Goal: Task Accomplishment & Management: Manage account settings

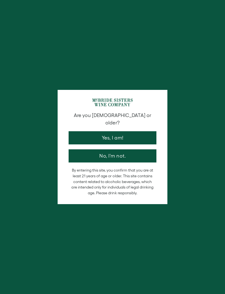
click at [137, 132] on button "Yes, I am!" at bounding box center [112, 137] width 88 height 13
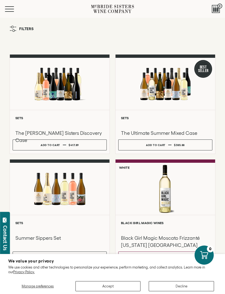
click at [8, 11] on span "Mobile Menu Trigger" at bounding box center [9, 11] width 9 height 1
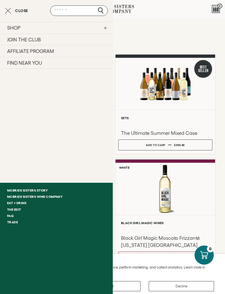
click at [58, 37] on link "JOIN THE CLUB" at bounding box center [56, 40] width 113 height 12
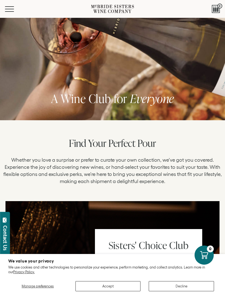
click at [122, 283] on button "Accept" at bounding box center [107, 286] width 65 height 10
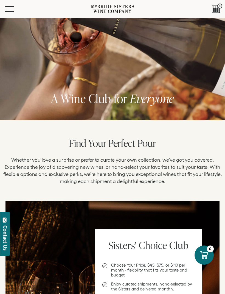
click at [216, 8] on div at bounding box center [215, 9] width 8 height 8
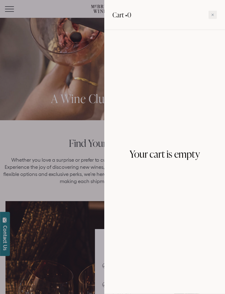
click at [210, 16] on div at bounding box center [212, 15] width 8 height 8
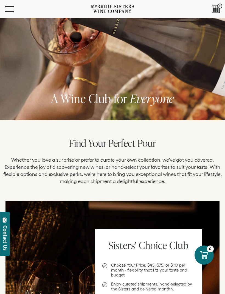
click at [116, 9] on icon at bounding box center [112, 9] width 43 height 12
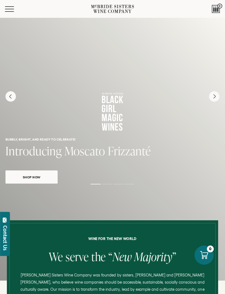
click at [12, 8] on button "Menu" at bounding box center [15, 8] width 20 height 5
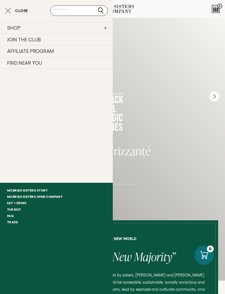
click at [106, 29] on link "SHOP" at bounding box center [56, 28] width 113 height 12
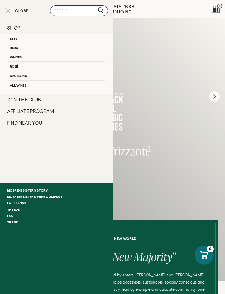
click at [107, 31] on link "SHOP" at bounding box center [56, 28] width 113 height 12
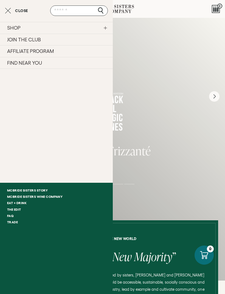
click at [38, 41] on link "JOIN THE CLUB" at bounding box center [56, 40] width 113 height 12
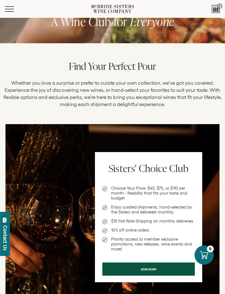
scroll to position [77, 0]
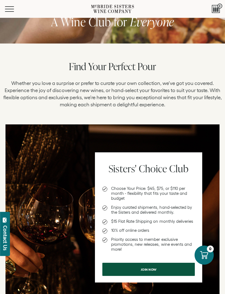
click at [162, 272] on span "Join now" at bounding box center [148, 269] width 29 height 11
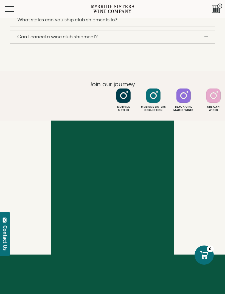
scroll to position [788, 0]
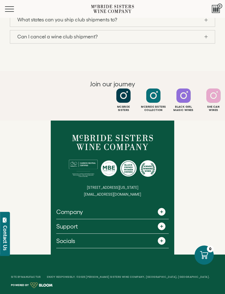
click at [206, 37] on span at bounding box center [205, 37] width 3 height 0
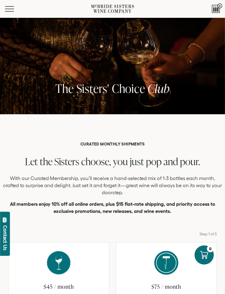
scroll to position [0, 0]
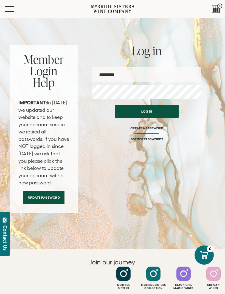
type input "**********"
click at [146, 111] on button "Log in" at bounding box center [147, 111] width 64 height 13
click at [157, 113] on button "Log in" at bounding box center [147, 111] width 64 height 13
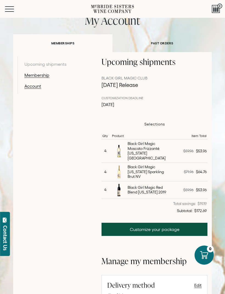
click at [178, 225] on link "Customize your package" at bounding box center [154, 229] width 106 height 13
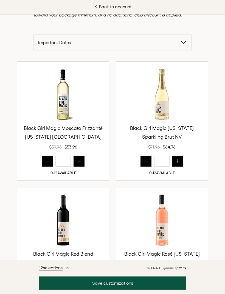
scroll to position [138, 0]
click at [48, 161] on icon "prior quantity" at bounding box center [47, 161] width 4 height 0
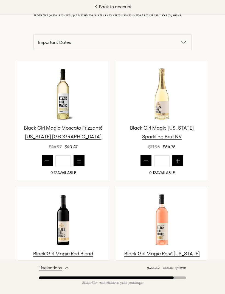
click at [48, 161] on icon "prior quantity" at bounding box center [47, 161] width 4 height 0
click at [49, 165] on button "prior quantity" at bounding box center [47, 160] width 11 height 11
type input "*"
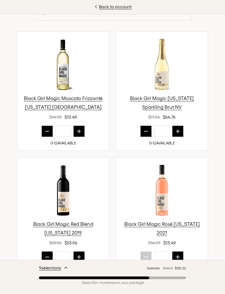
scroll to position [167, 0]
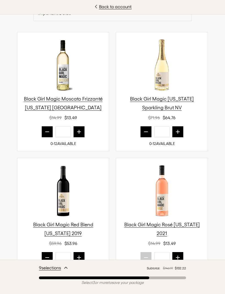
click at [146, 134] on button "prior quantity" at bounding box center [145, 131] width 11 height 11
type input "*"
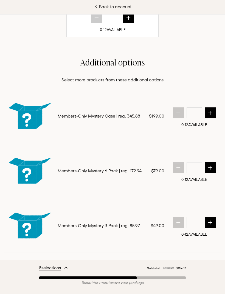
scroll to position [0, 0]
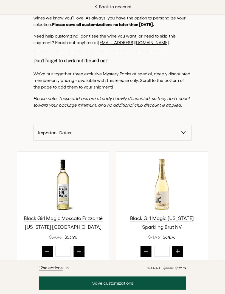
scroll to position [49, 0]
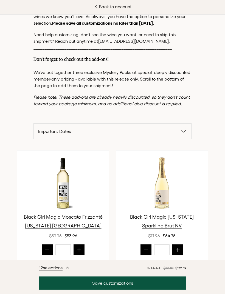
click at [182, 132] on icon "button" at bounding box center [183, 131] width 7 height 7
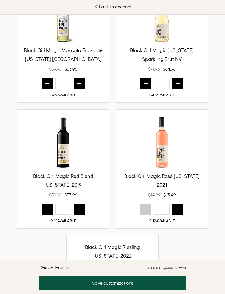
scroll to position [261, 0]
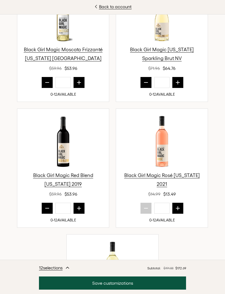
click at [79, 208] on icon "next quantity" at bounding box center [78, 207] width 5 height 5
click at [46, 208] on icon "prior quantity" at bounding box center [46, 207] width 5 height 5
type input "*"
click at [43, 80] on button "prior quantity" at bounding box center [47, 82] width 11 height 11
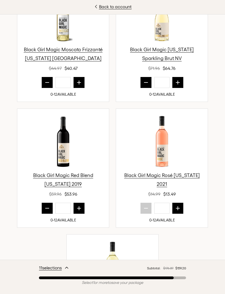
click at [48, 81] on icon "prior quantity" at bounding box center [46, 82] width 5 height 5
type input "*"
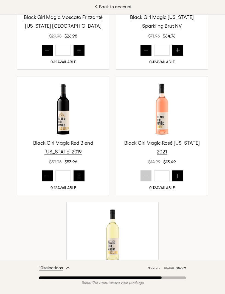
scroll to position [293, 0]
click at [77, 174] on icon "next quantity" at bounding box center [78, 175] width 5 height 5
type input "*"
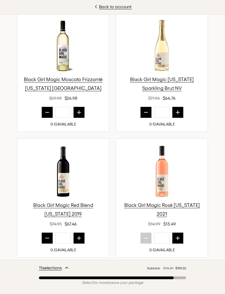
scroll to position [234, 0]
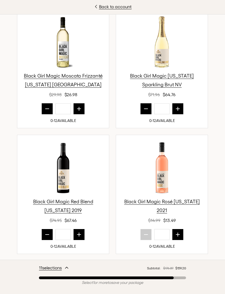
click at [176, 109] on icon "next quantity" at bounding box center [178, 109] width 4 height 4
type input "*"
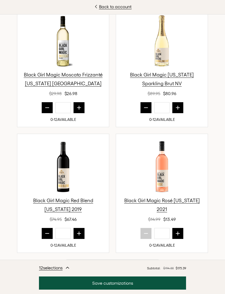
scroll to position [243, 0]
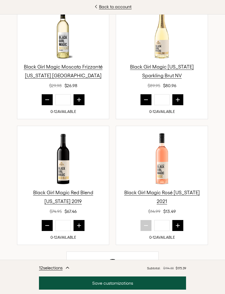
click at [47, 225] on icon "prior quantity" at bounding box center [47, 225] width 4 height 0
type input "*"
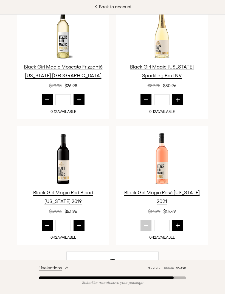
click at [177, 100] on icon "next quantity" at bounding box center [178, 100] width 4 height 4
type input "*"
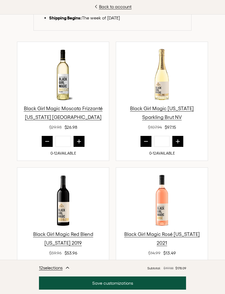
scroll to position [217, 0]
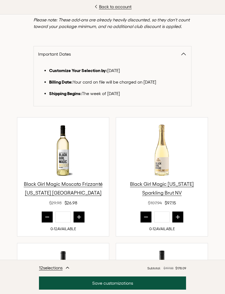
click at [116, 282] on button "Save customizations" at bounding box center [112, 282] width 147 height 13
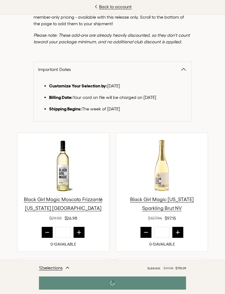
scroll to position [106, 0]
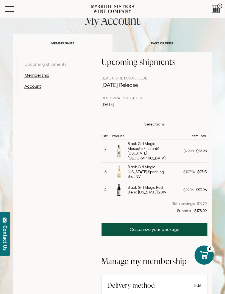
click at [166, 42] on link "PAST ORDERS" at bounding box center [161, 43] width 99 height 19
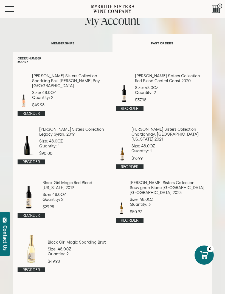
click at [79, 75] on p "McBride Sisters Collection Sparkling Brut Rose Hawke's Bay NV" at bounding box center [70, 80] width 77 height 15
click at [45, 90] on p "Size: 48.0OZ" at bounding box center [70, 92] width 77 height 5
click at [36, 111] on link "Reorder" at bounding box center [31, 113] width 27 height 5
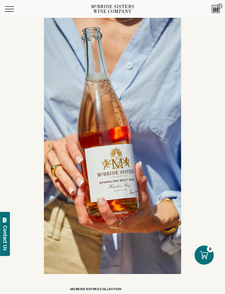
click at [215, 9] on div at bounding box center [215, 9] width 8 height 8
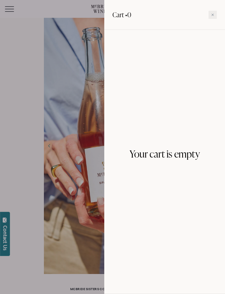
click at [4, 9] on div at bounding box center [112, 147] width 225 height 294
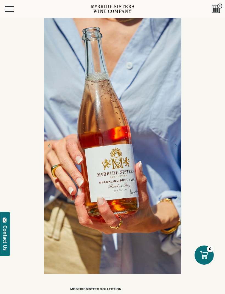
click at [9, 9] on span "Mobile Menu Trigger" at bounding box center [9, 9] width 9 height 1
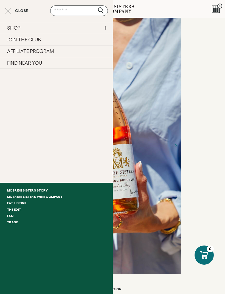
click at [18, 27] on link "SHOP" at bounding box center [56, 28] width 113 height 12
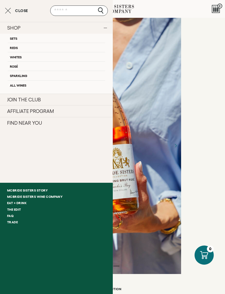
click at [15, 40] on link "Sets" at bounding box center [56, 38] width 97 height 9
